Goal: Find specific page/section: Find specific page/section

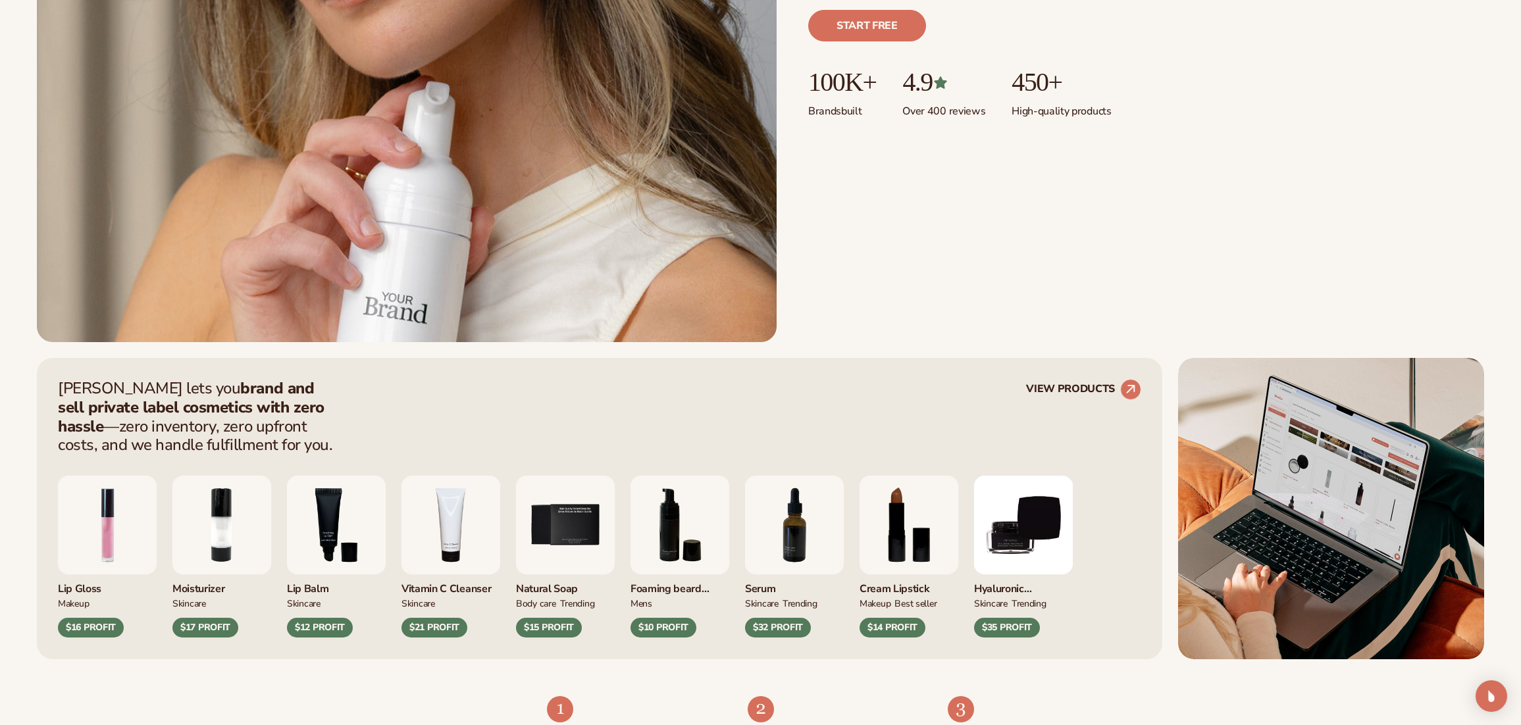
scroll to position [777, 0]
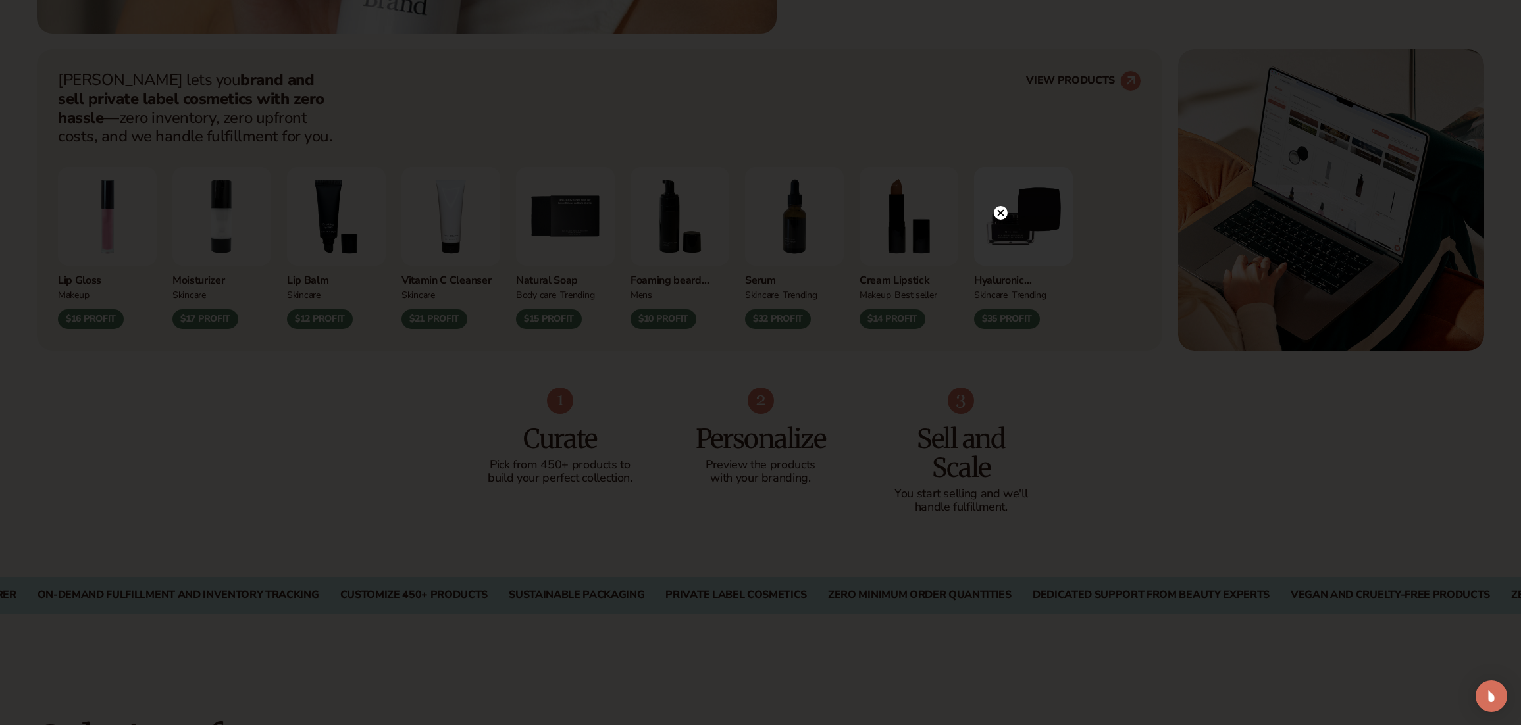
click at [1000, 212] on icon at bounding box center [1000, 212] width 7 height 7
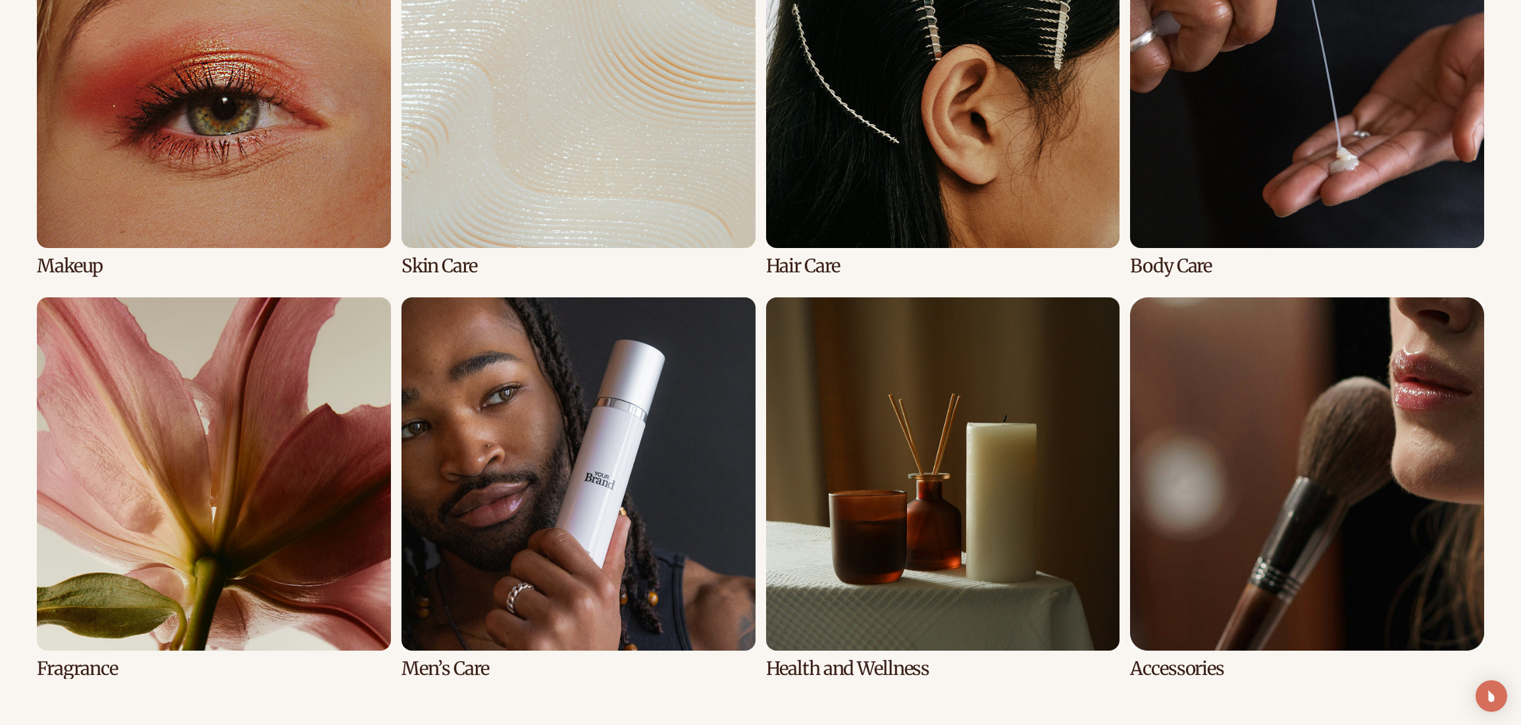
scroll to position [3815, 0]
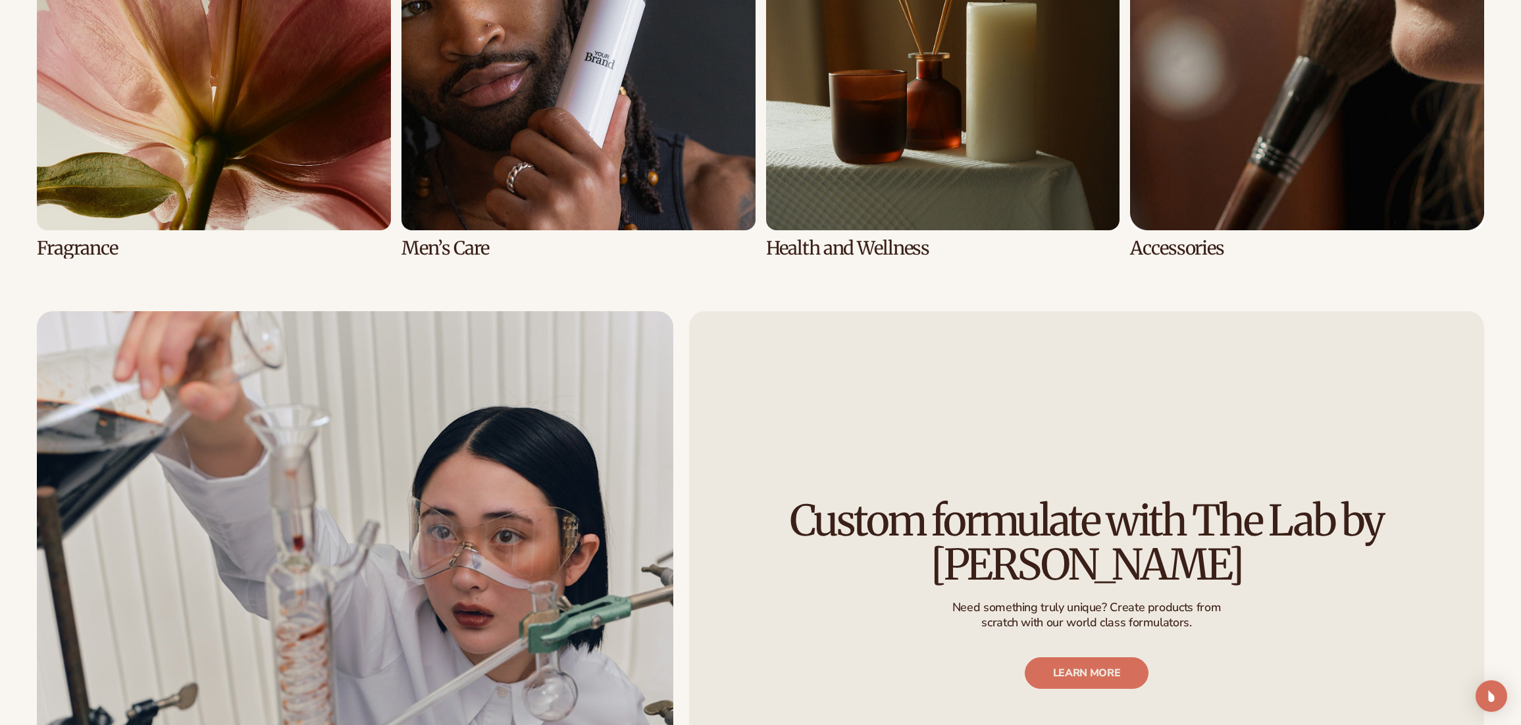
click at [133, 207] on link "5 / 8" at bounding box center [214, 68] width 354 height 382
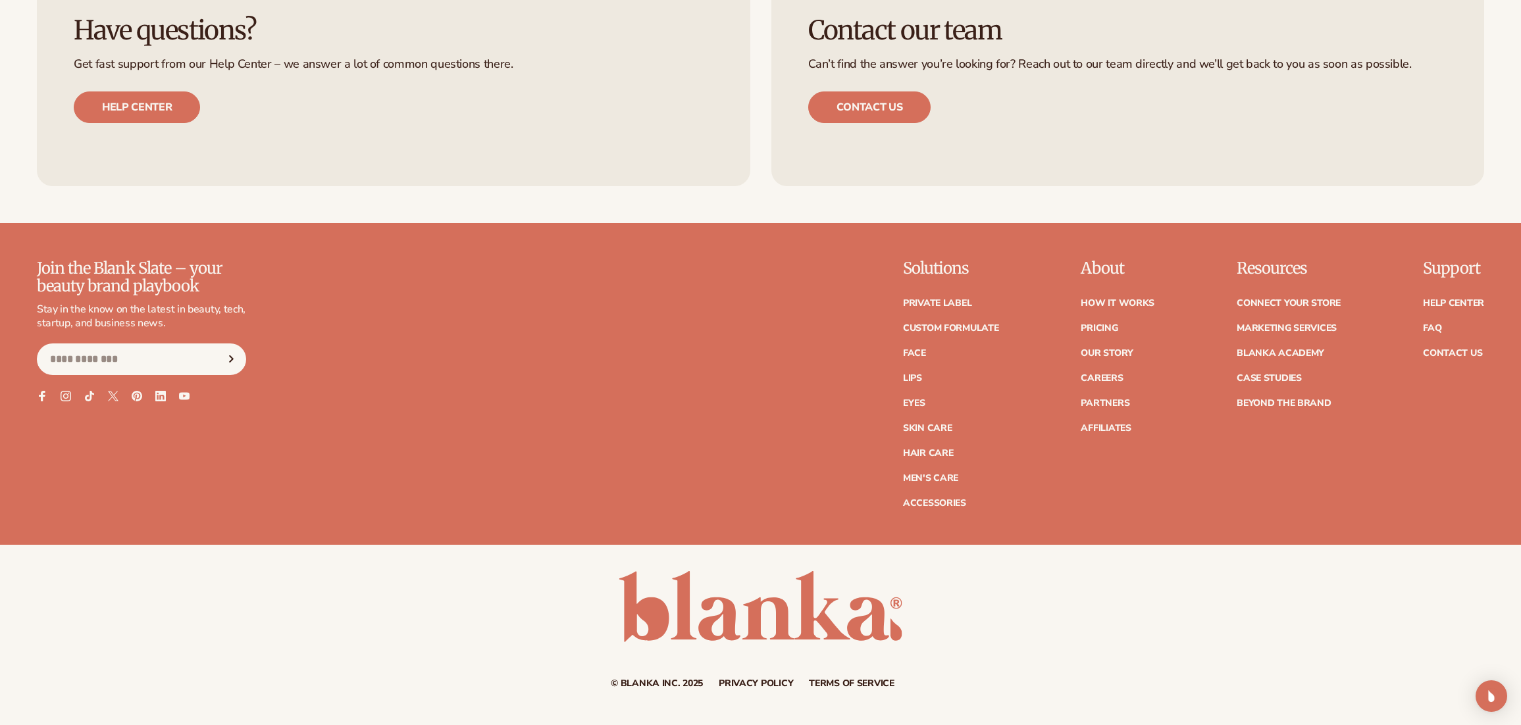
scroll to position [2717, 0]
